Goal: Answer question/provide support: Share knowledge or assist other users

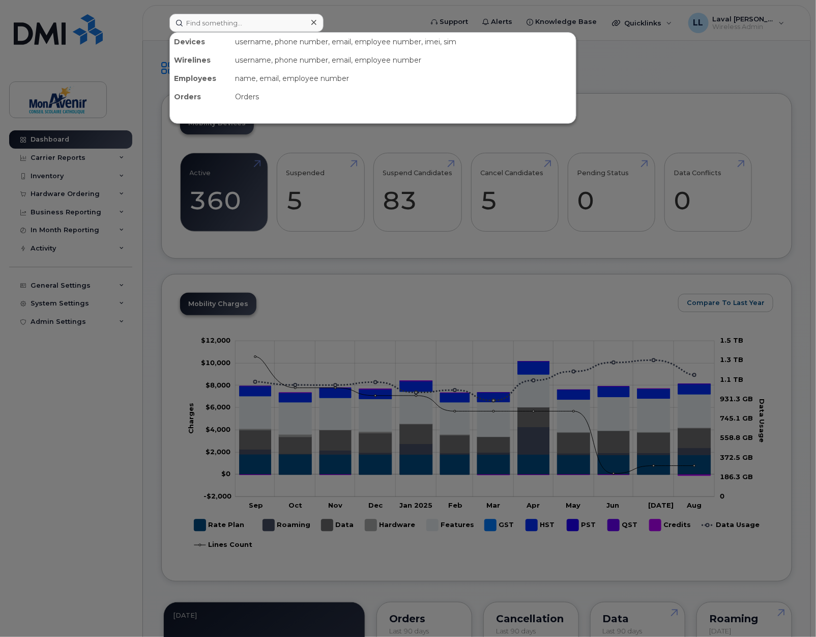
click at [201, 24] on input at bounding box center [247, 23] width 154 height 18
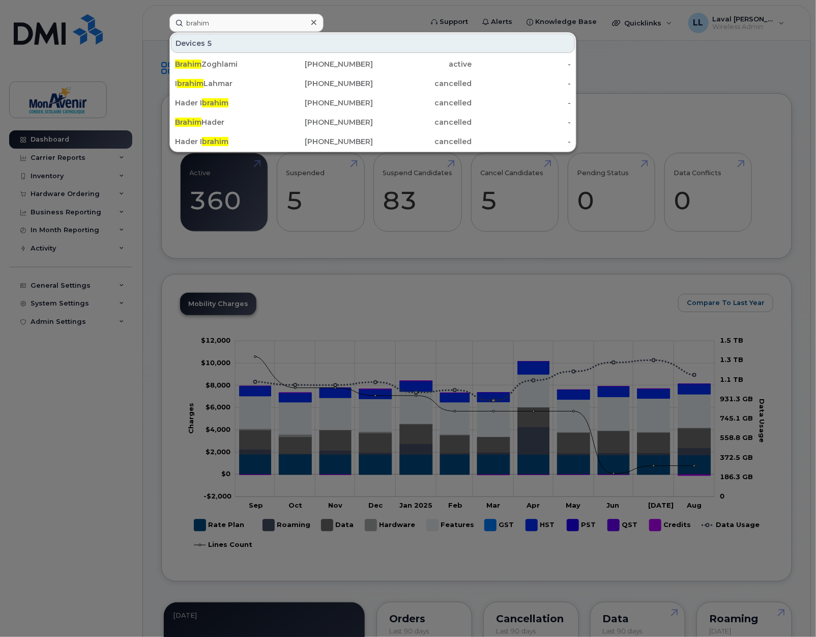
type input "brahim"
click at [274, 58] on div "Brahim Zoghlami" at bounding box center [323, 64] width 99 height 18
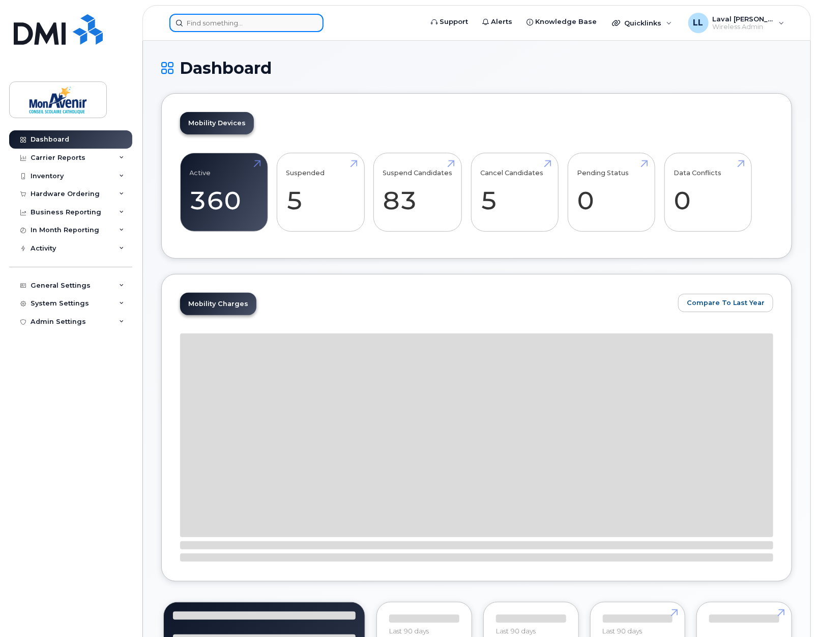
click at [248, 24] on input at bounding box center [247, 23] width 154 height 18
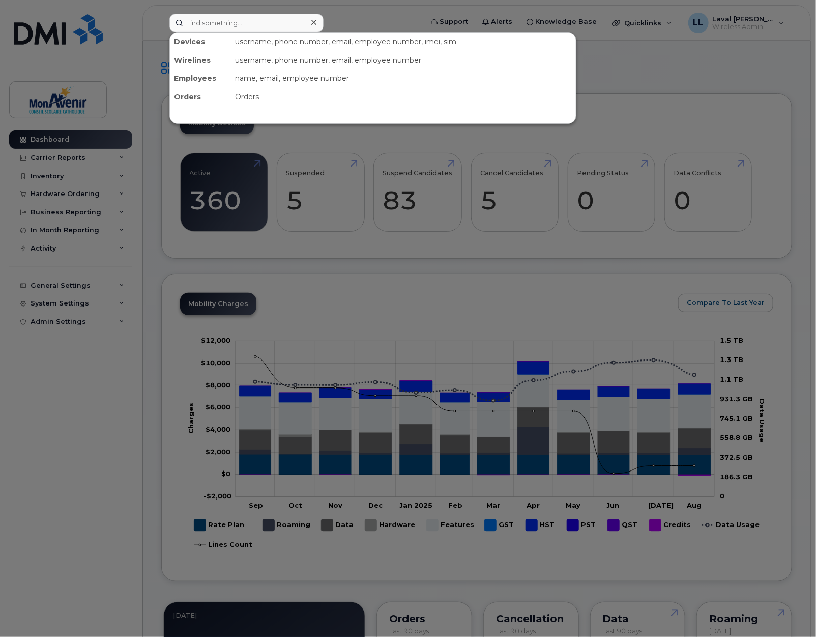
click at [611, 113] on div at bounding box center [408, 318] width 816 height 637
click at [211, 19] on input at bounding box center [247, 23] width 154 height 18
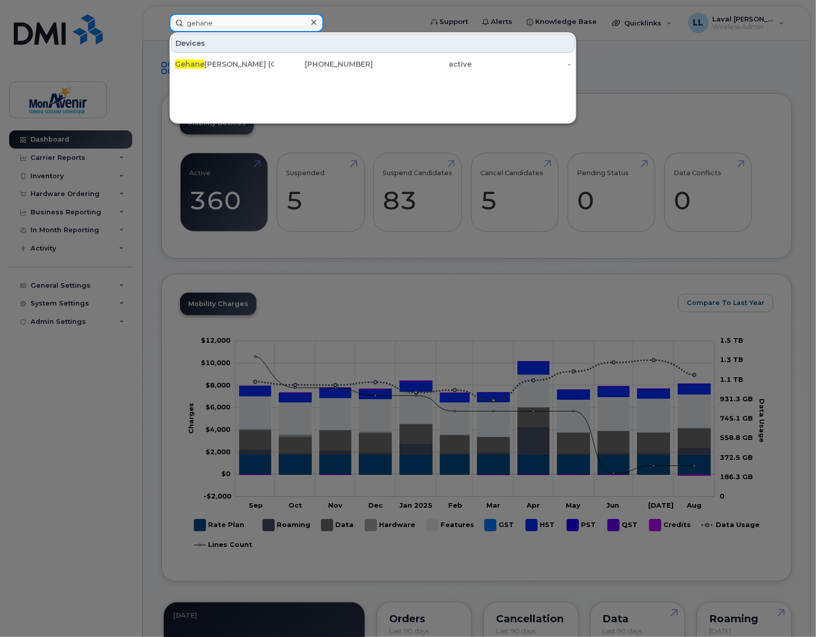
scroll to position [57, 0]
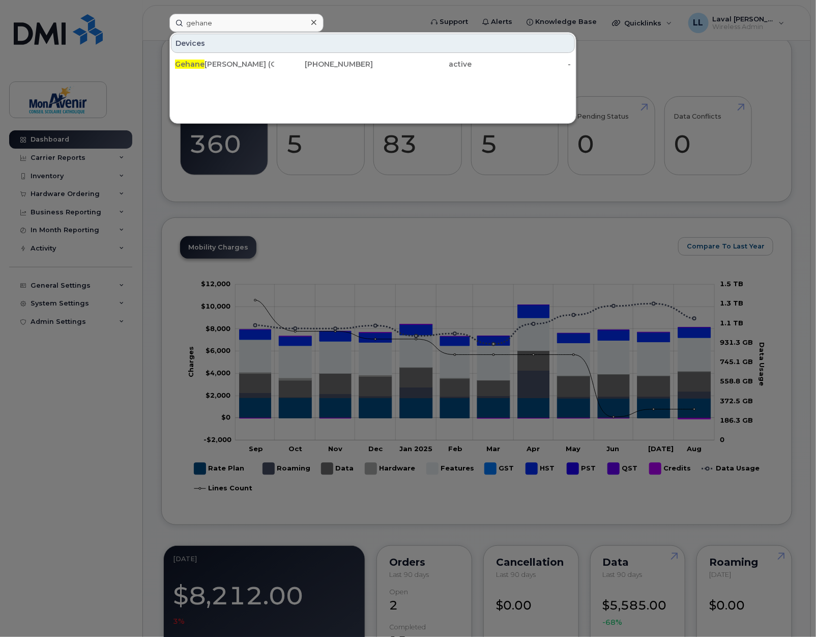
click at [387, 228] on div at bounding box center [408, 318] width 816 height 637
click at [244, 22] on input "gehane" at bounding box center [247, 23] width 154 height 18
type input "g"
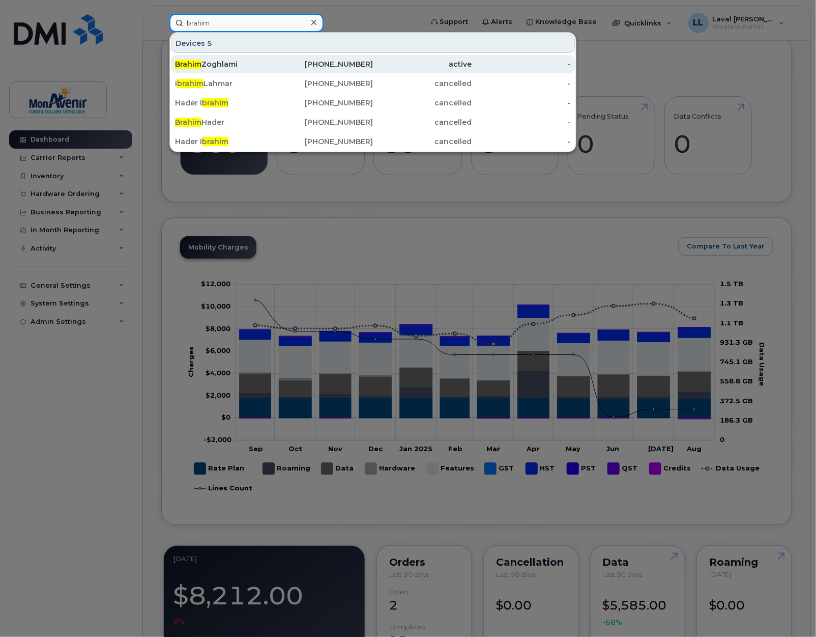
type input "brahim"
click at [221, 63] on div "Brahim Zoghlami" at bounding box center [224, 64] width 99 height 10
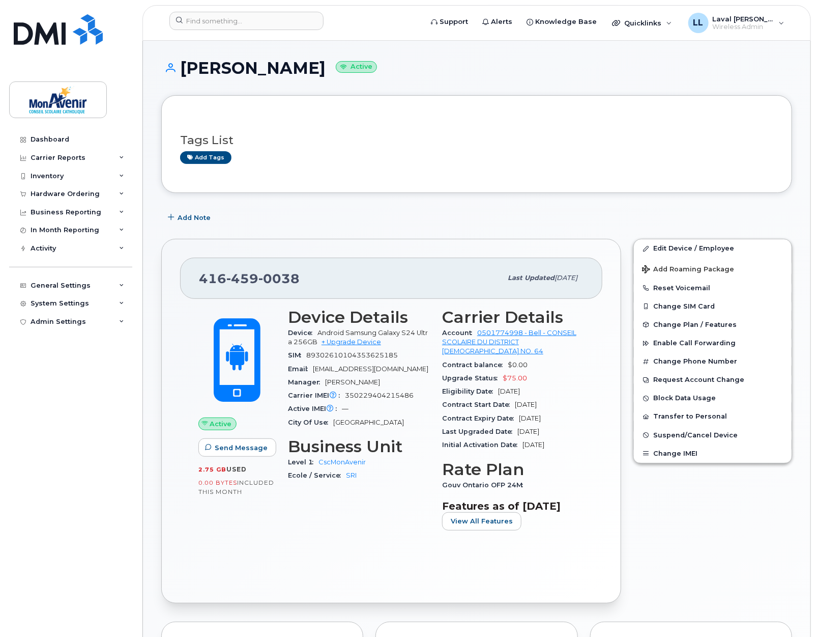
drag, startPoint x: 326, startPoint y: 71, endPoint x: 230, endPoint y: 71, distance: 96.2
click at [229, 71] on h1 "Brahim Zoghlami Active" at bounding box center [476, 68] width 631 height 18
click at [324, 73] on h1 "Brahim Zoghlami Active" at bounding box center [476, 68] width 631 height 18
click at [329, 67] on h1 "Brahim Zoghlami Active" at bounding box center [476, 68] width 631 height 18
drag, startPoint x: 329, startPoint y: 67, endPoint x: 186, endPoint y: 68, distance: 143.5
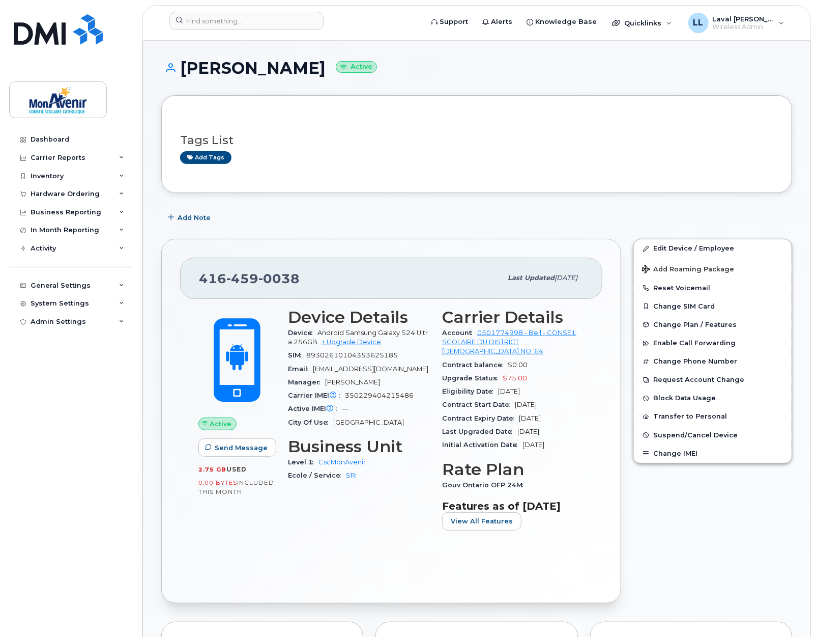
click at [186, 68] on h1 "Brahim Zoghlami Active" at bounding box center [476, 68] width 631 height 18
copy h1 "Brahim Zoghlami"
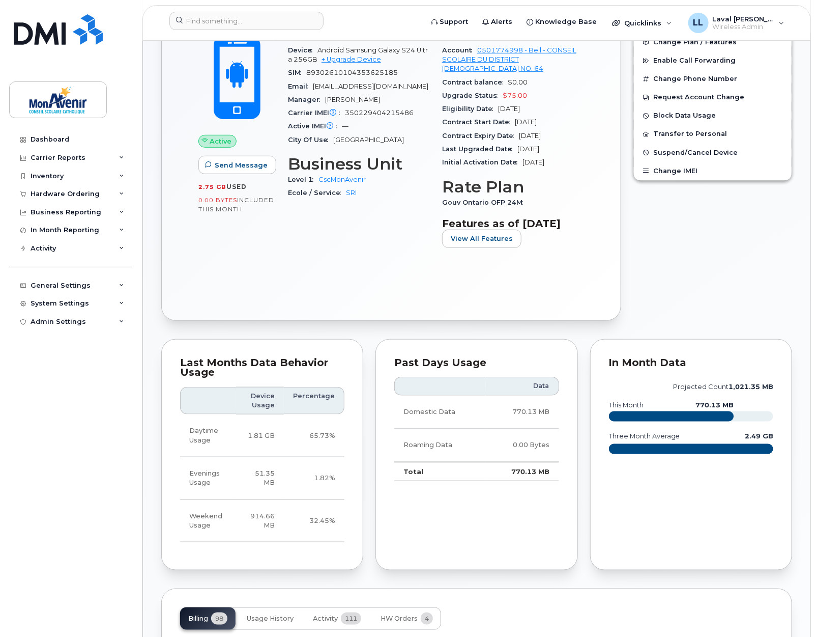
scroll to position [509, 0]
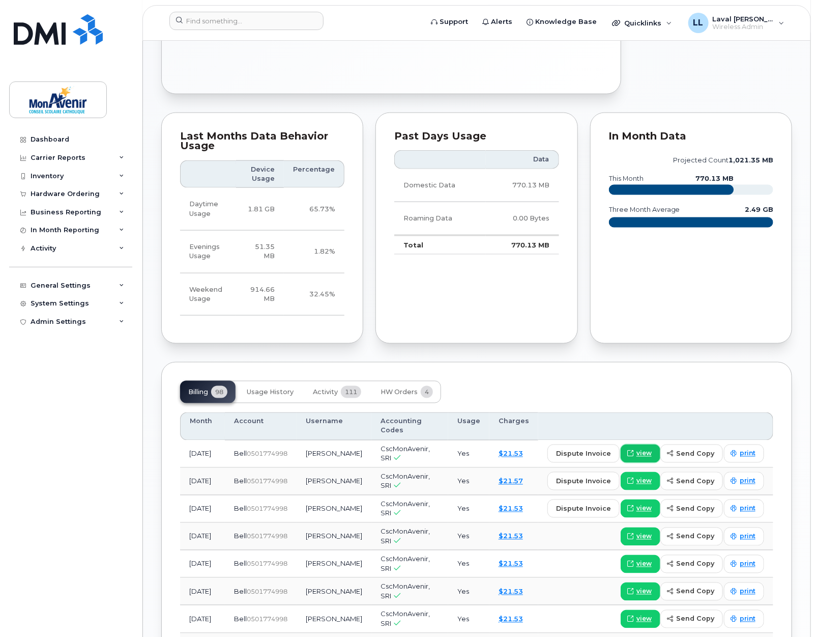
click at [645, 457] on span "view" at bounding box center [644, 453] width 15 height 9
click at [205, 14] on input at bounding box center [247, 21] width 154 height 18
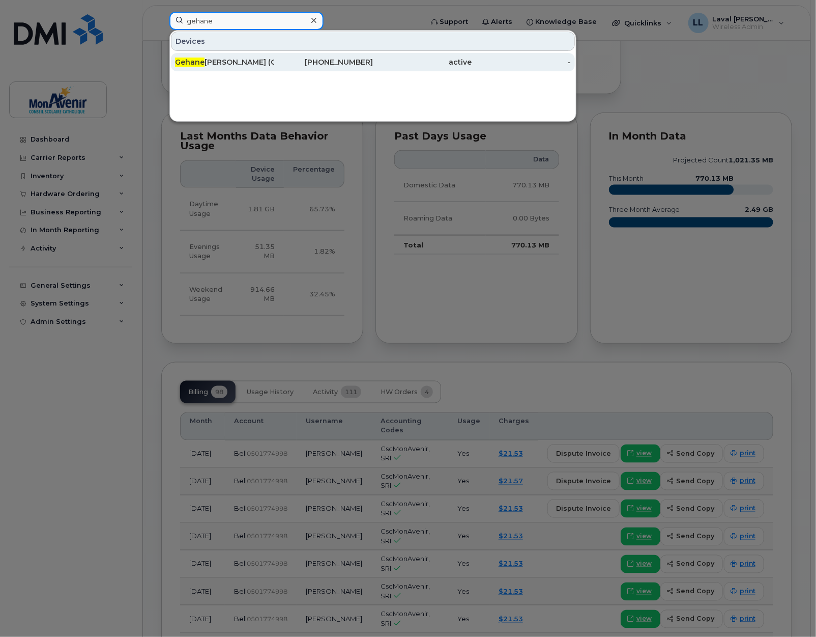
type input "gehane"
click at [215, 58] on div "Gehane Eskandar (CP-SCI)" at bounding box center [224, 62] width 99 height 10
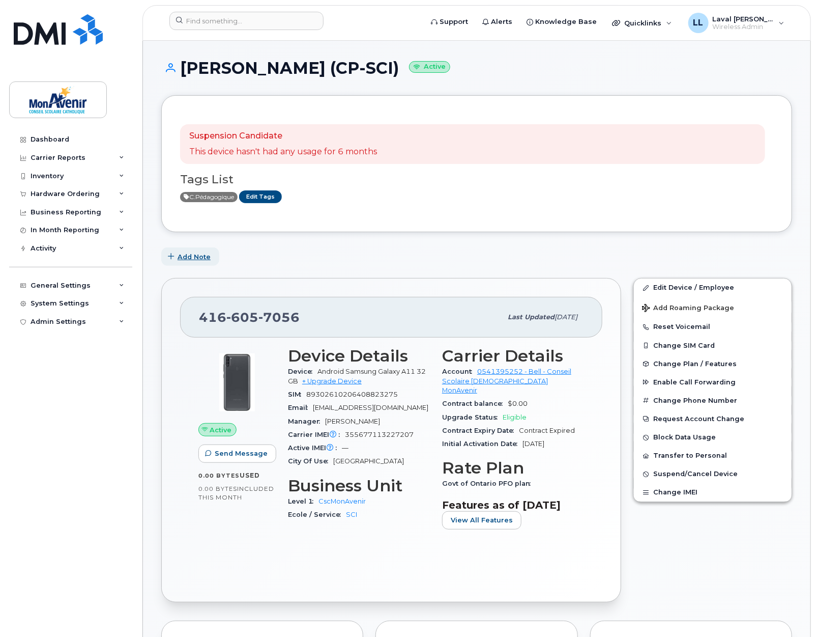
click at [192, 252] on span "Add Note" at bounding box center [194, 257] width 33 height 10
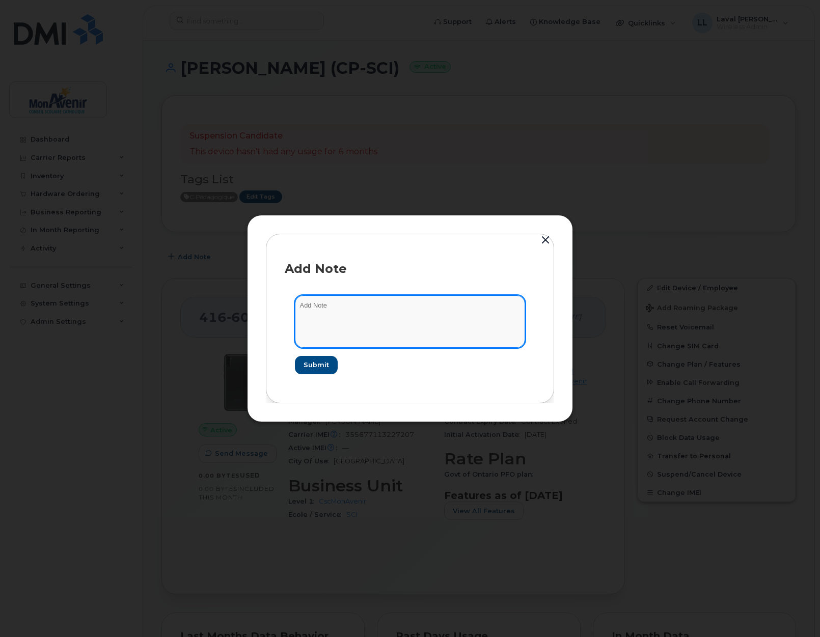
click at [330, 309] on textarea at bounding box center [410, 321] width 230 height 52
type textarea "Celluaire retourné a ESST par [PERSON_NAME] le 25/8. [PERSON_NAME] va l'envoyer…"
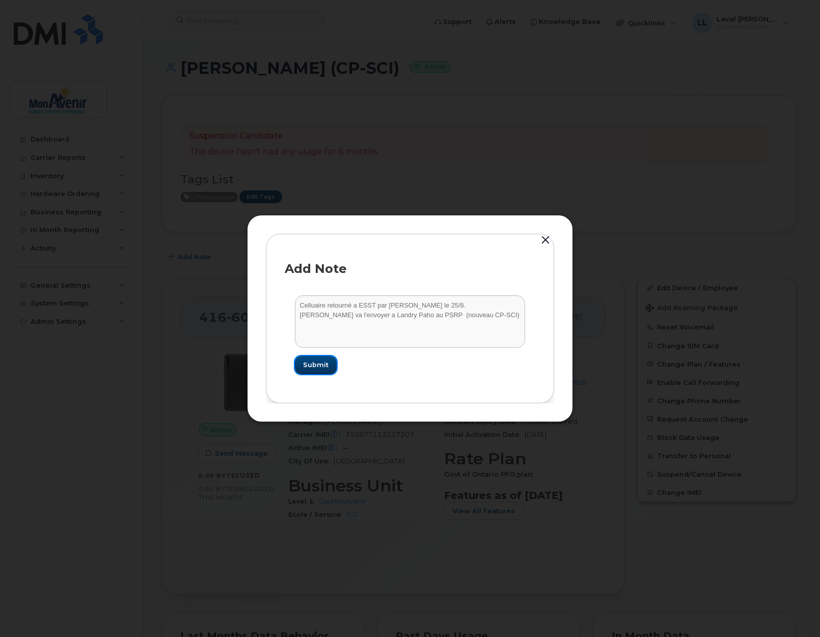
click at [312, 362] on span "Submit" at bounding box center [315, 365] width 25 height 10
